Goal: Task Accomplishment & Management: Use online tool/utility

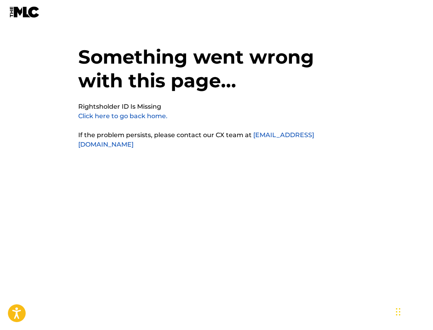
click at [154, 116] on link "Click here to go back home." at bounding box center [122, 116] width 89 height 8
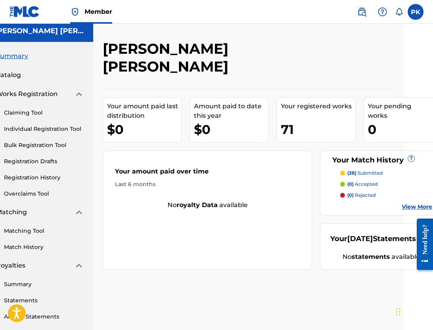
scroll to position [0, 34]
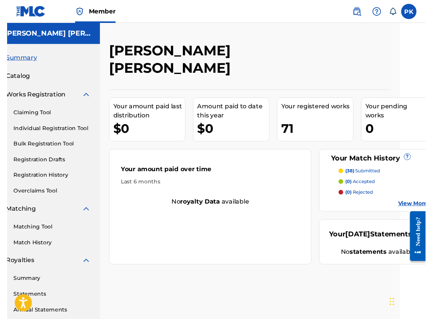
scroll to position [0, 26]
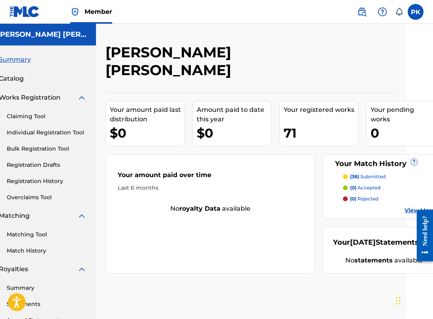
click at [41, 235] on link "Matching Tool" at bounding box center [47, 234] width 80 height 8
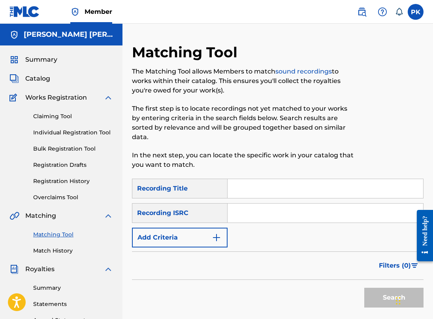
click at [57, 248] on link "Match History" at bounding box center [73, 250] width 80 height 8
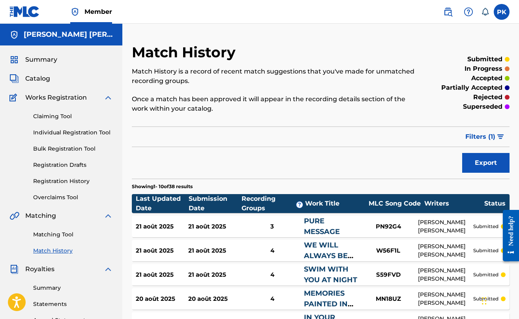
click at [60, 232] on link "Matching Tool" at bounding box center [73, 234] width 80 height 8
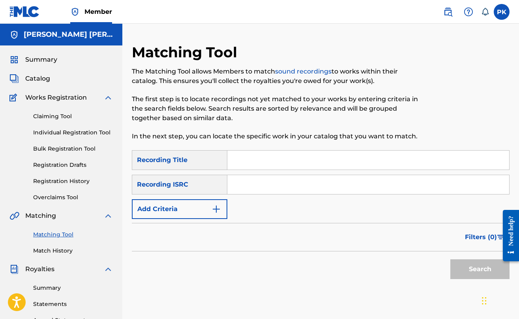
click at [334, 167] on input "Search Form" at bounding box center [368, 159] width 282 height 19
paste input "Nature Escape"
type input "Nature Escape"
click at [292, 175] on input "Search Form" at bounding box center [368, 184] width 282 height 19
paste input "US3DF2241312"
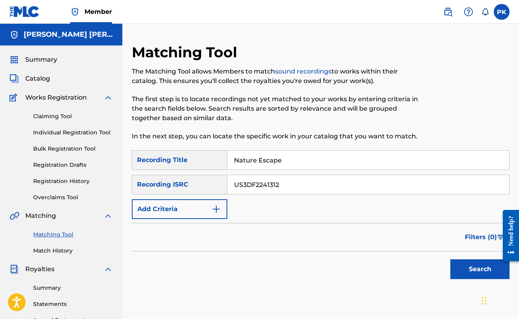
type input "US3DF2241312"
click at [432, 265] on button "Search" at bounding box center [480, 269] width 59 height 20
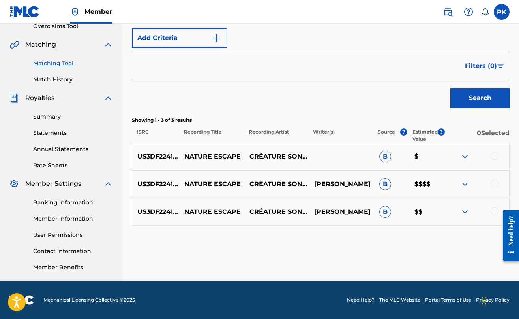
scroll to position [171, 0]
click at [432, 160] on div at bounding box center [477, 156] width 65 height 9
click at [432, 158] on div at bounding box center [495, 156] width 8 height 8
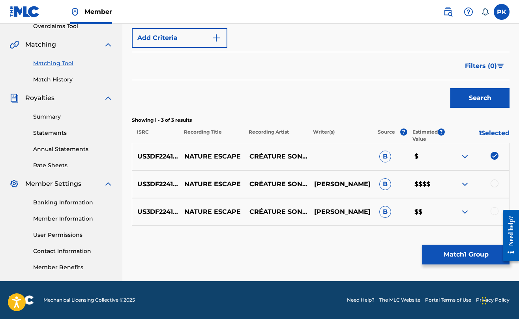
click at [432, 190] on div "US3DF2241312 NATURE ESCAPE CRÉATURE SONORE PAUL-HERVÉ KONATE B $$$$" at bounding box center [321, 184] width 378 height 28
click at [432, 185] on div at bounding box center [495, 183] width 8 height 8
click at [432, 213] on div at bounding box center [495, 211] width 8 height 8
click at [432, 252] on button "Match 3 Groups" at bounding box center [466, 254] width 87 height 20
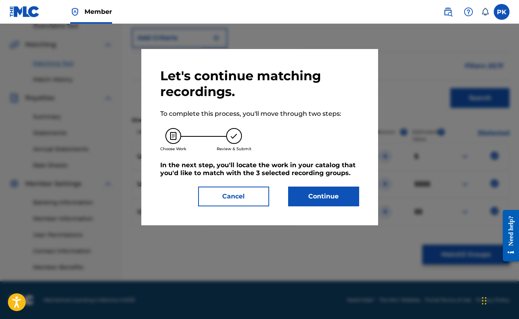
click at [326, 196] on button "Continue" at bounding box center [323, 196] width 71 height 20
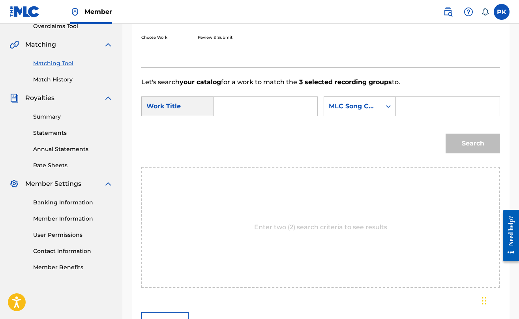
click at [278, 107] on input "Search Form" at bounding box center [265, 106] width 90 height 19
paste input "Nature Escape"
type input "Nature Escape"
click at [403, 116] on input "Search Form" at bounding box center [448, 106] width 90 height 19
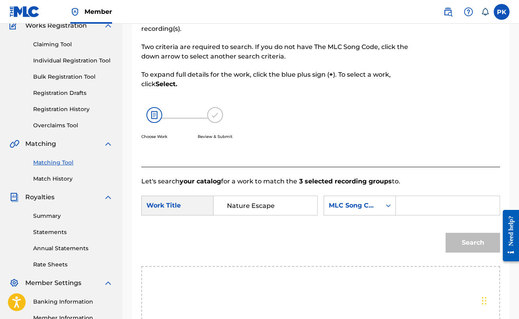
scroll to position [102, 0]
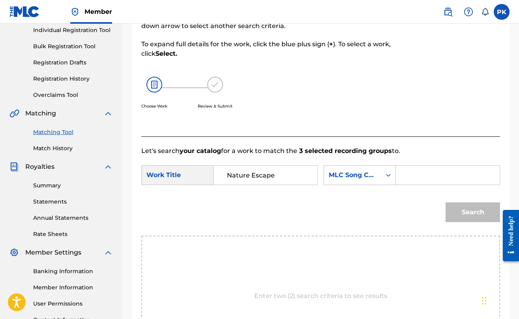
click at [403, 184] on input "Search Form" at bounding box center [448, 174] width 90 height 19
paste input "N95MHI"
type input "N95MHI"
click at [432, 222] on button "Search" at bounding box center [473, 212] width 54 height 20
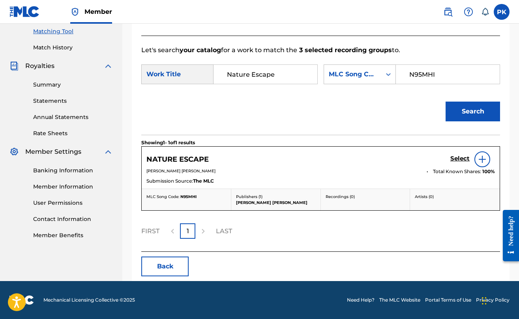
scroll to position [227, 0]
click at [432, 160] on h5 "Select" at bounding box center [460, 159] width 19 height 8
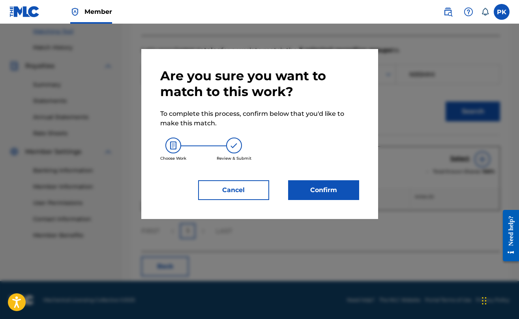
click at [322, 197] on button "Confirm" at bounding box center [323, 190] width 71 height 20
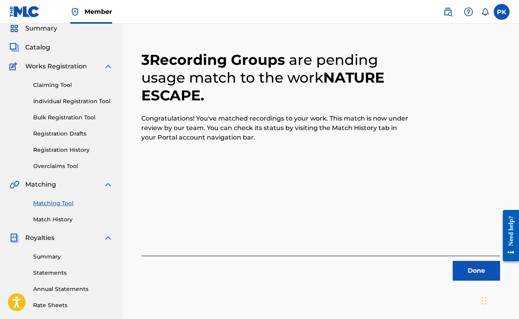
scroll to position [51, 0]
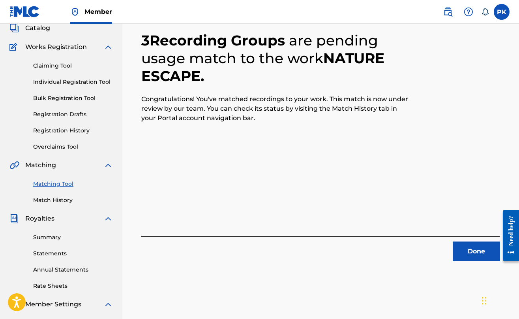
click at [432, 246] on button "Done" at bounding box center [476, 251] width 47 height 20
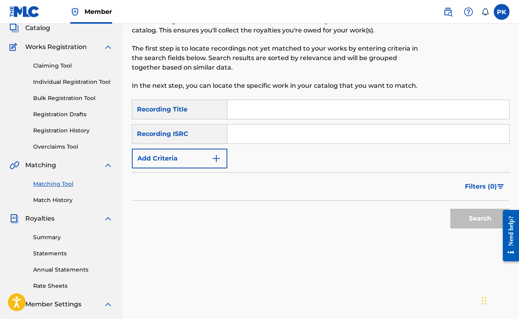
click at [51, 201] on link "Match History" at bounding box center [73, 200] width 80 height 8
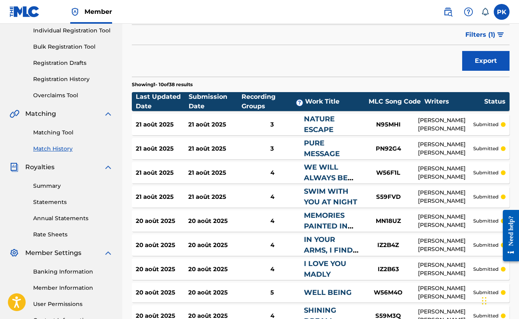
scroll to position [75, 0]
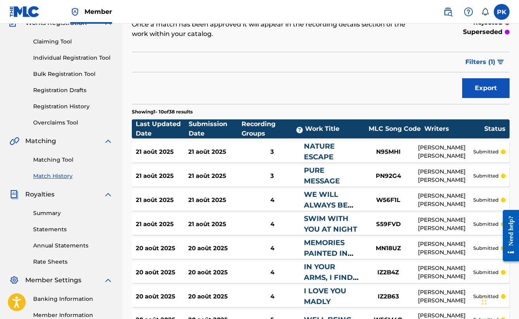
click at [66, 159] on link "Matching Tool" at bounding box center [73, 160] width 80 height 8
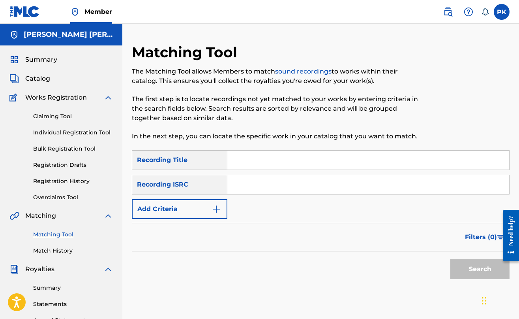
click at [311, 158] on input "Search Form" at bounding box center [368, 159] width 282 height 19
paste input "US3DF2261226"
type input "US3DF2261226"
click at [310, 160] on input "US3DF2261226" at bounding box center [368, 159] width 282 height 19
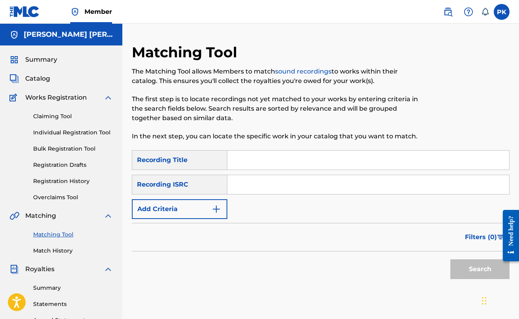
click at [284, 183] on input "Search Form" at bounding box center [368, 184] width 282 height 19
paste input "US3DF2261226"
type input "US3DF2261226"
click at [287, 155] on input "Search Form" at bounding box center [368, 159] width 282 height 19
paste input "petrichor"
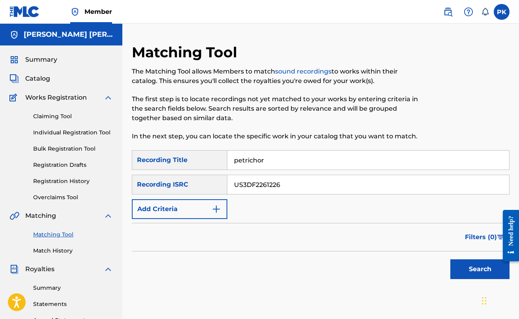
type input "petrichor"
click at [432, 269] on button "Search" at bounding box center [480, 269] width 59 height 20
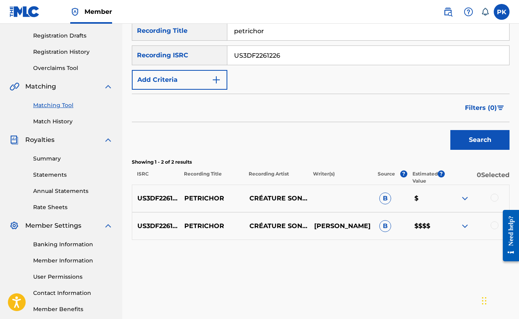
scroll to position [132, 0]
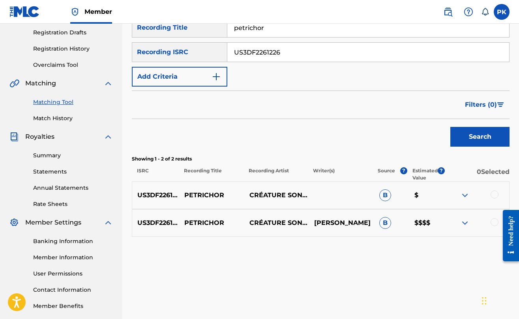
click at [432, 191] on div at bounding box center [495, 194] width 8 height 8
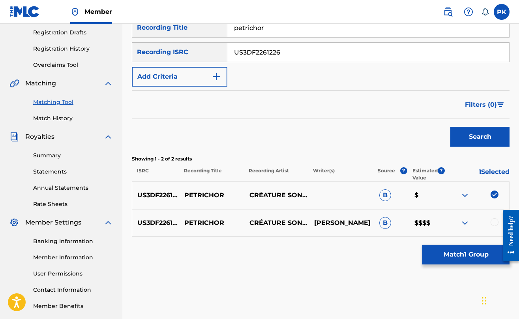
click at [432, 224] on div at bounding box center [495, 222] width 8 height 8
click at [432, 260] on button "Match 2 Groups" at bounding box center [466, 254] width 87 height 20
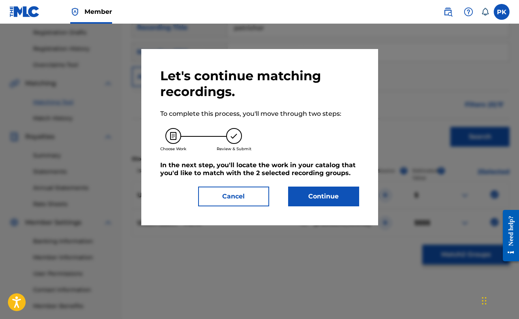
click at [330, 201] on button "Continue" at bounding box center [323, 196] width 71 height 20
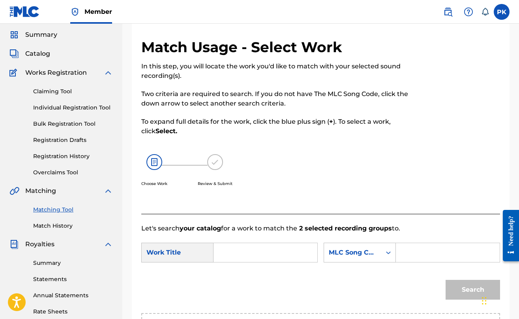
scroll to position [26, 0]
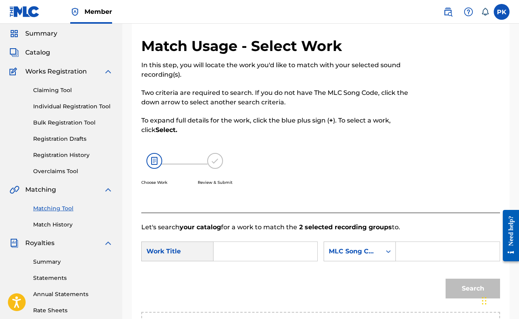
click at [227, 251] on input "Search Form" at bounding box center [265, 251] width 90 height 19
paste input "petrichor"
type input "petrichor"
click at [252, 269] on strong "petrichor" at bounding box center [242, 269] width 30 height 8
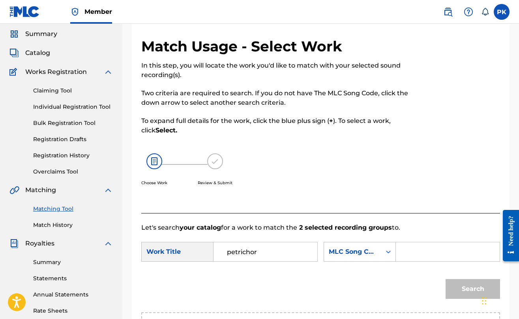
click at [403, 261] on input "Search Form" at bounding box center [448, 251] width 90 height 19
paste input "US3DF2261226"
click at [255, 256] on input "petrichor" at bounding box center [265, 251] width 90 height 19
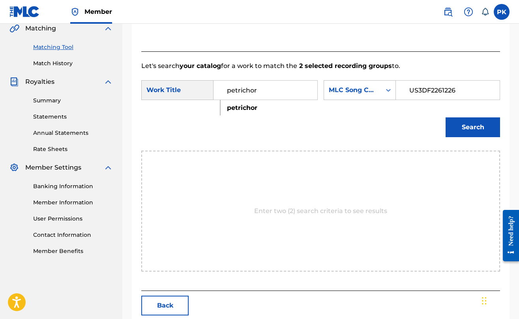
scroll to position [194, 0]
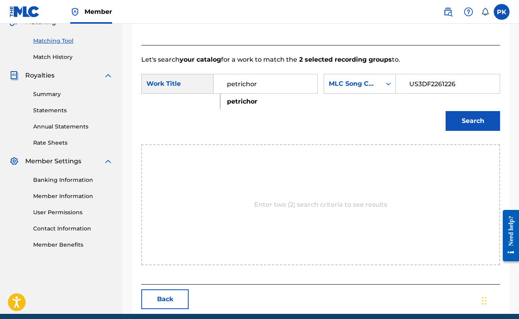
click at [403, 93] on input "US3DF2261226" at bounding box center [448, 83] width 90 height 19
paste input "PN88MN"
type input "PN88MN"
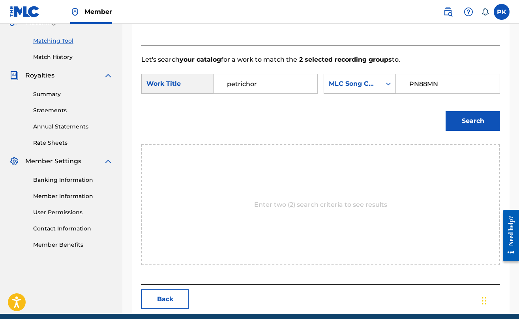
click at [432, 131] on button "Search" at bounding box center [473, 121] width 54 height 20
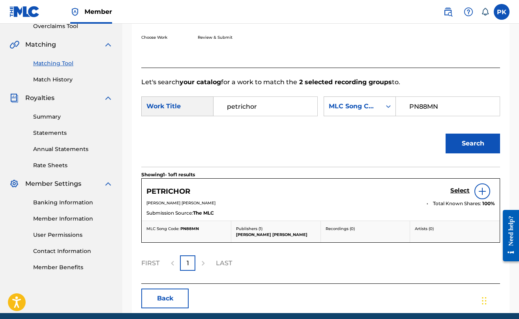
click at [432, 194] on h5 "Select" at bounding box center [460, 191] width 19 height 8
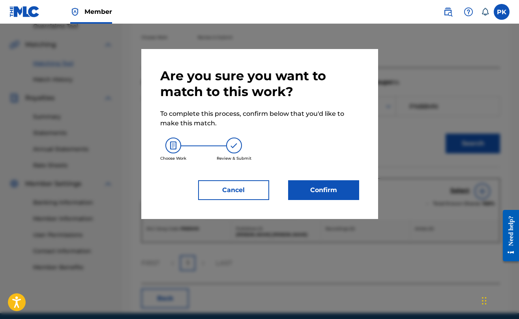
click at [336, 194] on button "Confirm" at bounding box center [323, 190] width 71 height 20
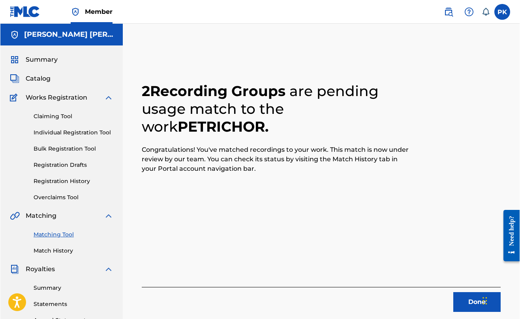
scroll to position [0, 0]
click at [432, 304] on button "Done" at bounding box center [476, 302] width 47 height 20
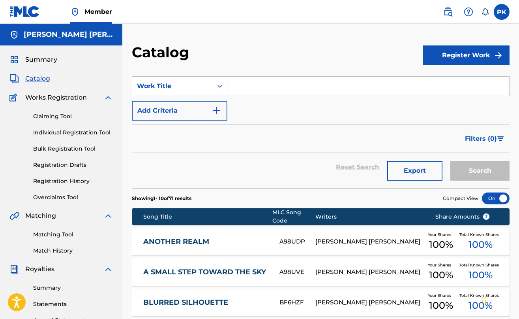
click at [291, 92] on input "Search Form" at bounding box center [368, 86] width 282 height 19
paste input "Nature Escape"
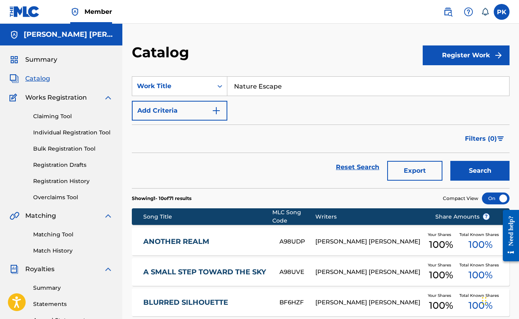
type input "Nature Escape"
click at [480, 171] on button "Search" at bounding box center [480, 171] width 59 height 20
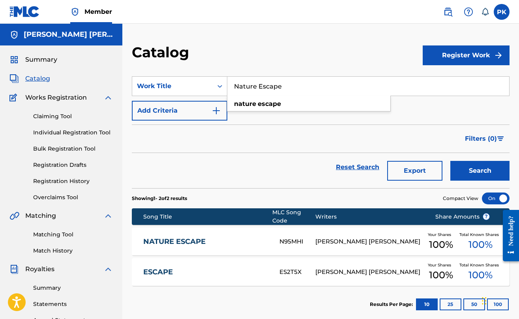
click at [201, 244] on link "NATURE ESCAPE" at bounding box center [206, 241] width 126 height 9
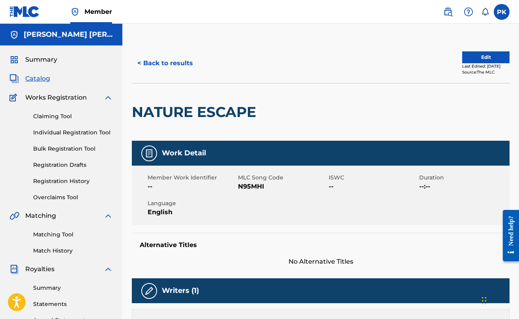
click at [248, 189] on span "N95MHI" at bounding box center [282, 186] width 88 height 9
copy span "N95MHI"
click at [158, 60] on button "< Back to results" at bounding box center [165, 63] width 67 height 20
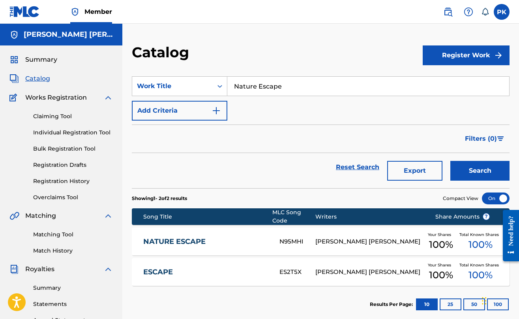
drag, startPoint x: 297, startPoint y: 91, endPoint x: 235, endPoint y: 81, distance: 62.8
click at [235, 81] on input "Nature Escape" at bounding box center [368, 86] width 282 height 19
paste input "petrichor"
type input "petrichor"
click at [461, 171] on button "Search" at bounding box center [480, 171] width 59 height 20
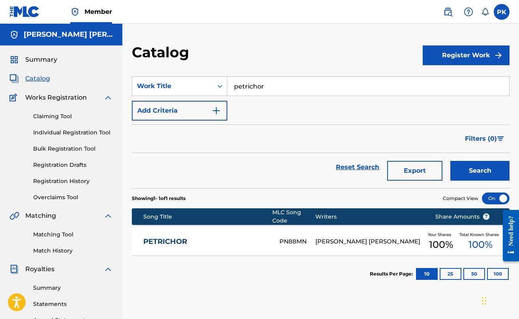
click at [399, 237] on div "PETRICHOR PN88MN [PERSON_NAME] [PERSON_NAME] Your Shares 100 % Total Known Shar…" at bounding box center [321, 241] width 378 height 28
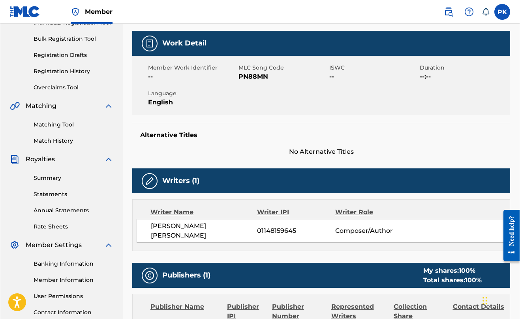
scroll to position [98, 0]
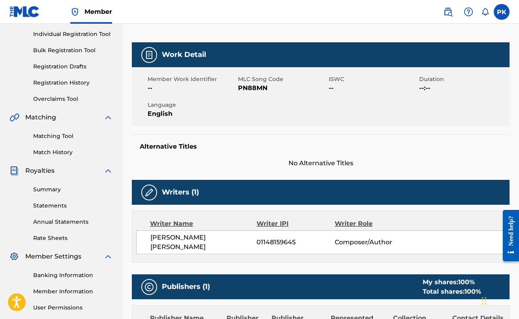
click at [256, 87] on span "PN88MN" at bounding box center [282, 87] width 88 height 9
copy span "PN88MN"
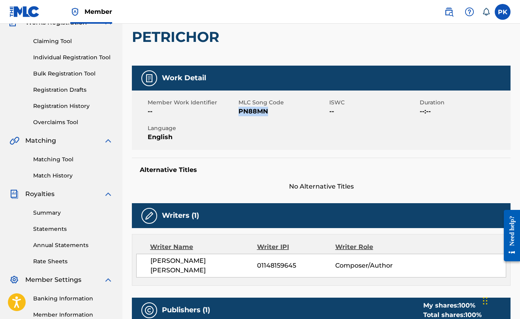
scroll to position [72, 0]
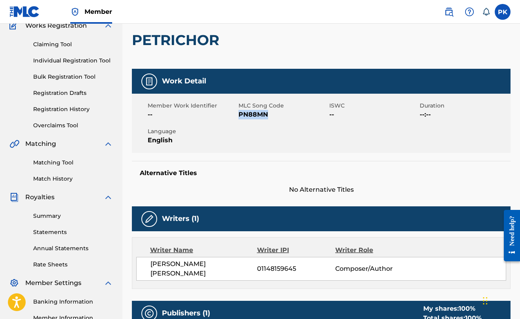
click at [62, 175] on link "Match History" at bounding box center [73, 179] width 80 height 8
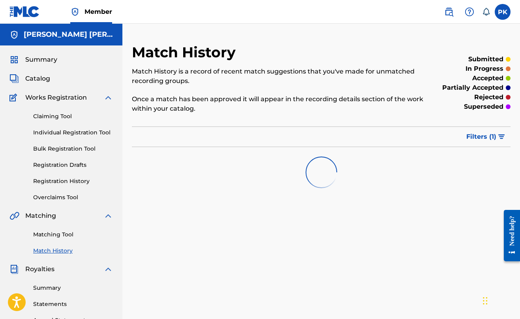
click at [47, 1] on div "Member" at bounding box center [60, 11] width 103 height 23
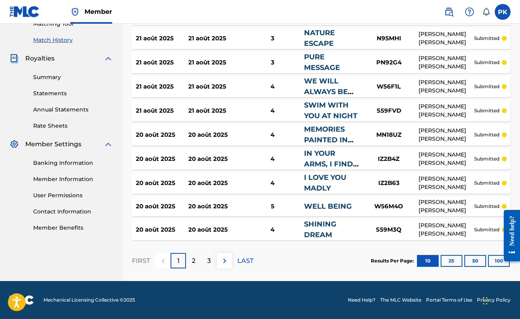
scroll to position [210, 0]
click at [492, 259] on button "100" at bounding box center [499, 261] width 22 height 12
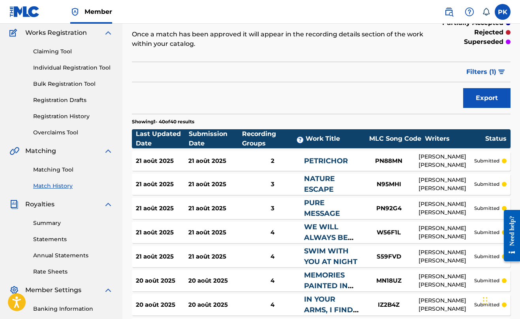
scroll to position [45, 0]
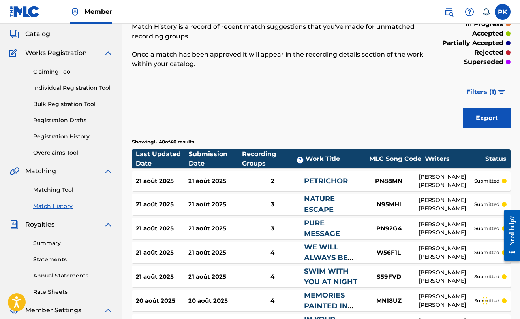
click at [448, 11] on img at bounding box center [448, 11] width 9 height 9
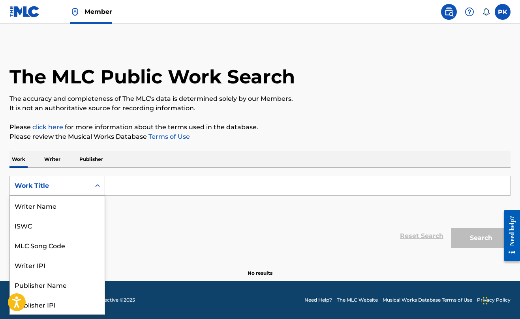
click at [44, 182] on div "Work Title" at bounding box center [50, 185] width 71 height 9
